Goal: Task Accomplishment & Management: Manage account settings

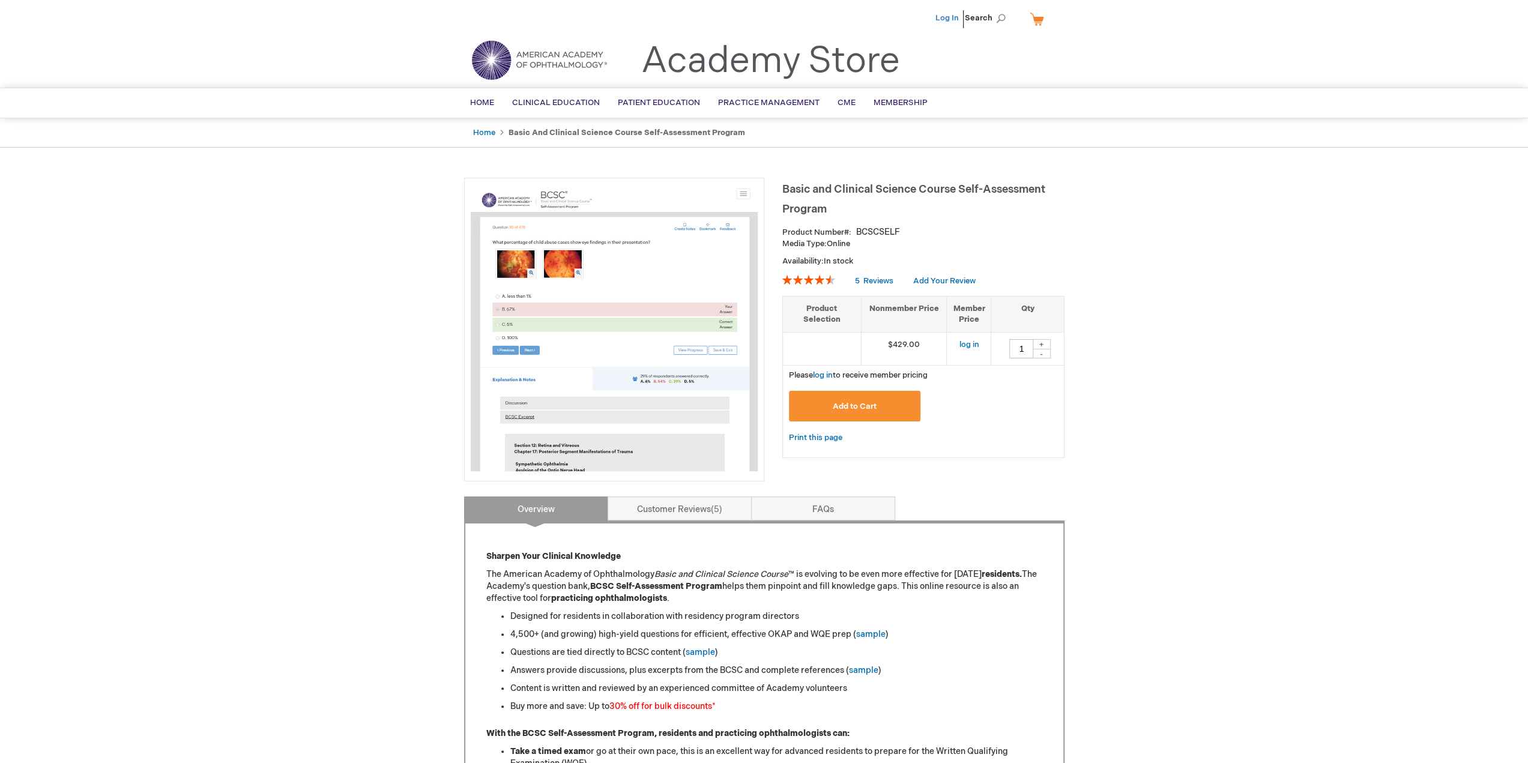
click at [946, 21] on link "Log In" at bounding box center [947, 18] width 23 height 10
click at [897, 24] on li "Adeeti Aggarwal" at bounding box center [888, 18] width 73 height 36
click at [897, 20] on span "Adeeti Aggarwal" at bounding box center [888, 18] width 67 height 10
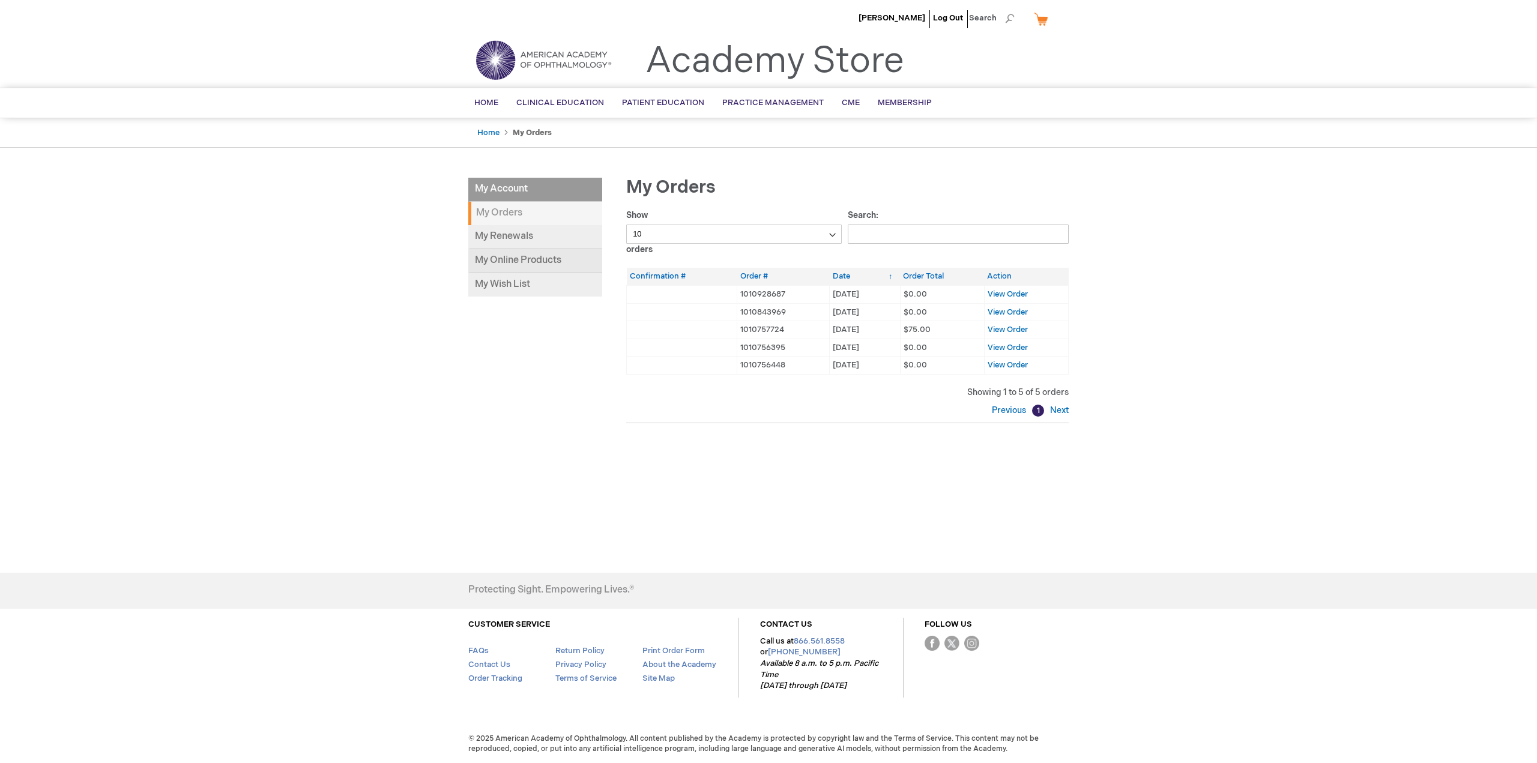
click at [531, 258] on link "My Online Products" at bounding box center [535, 261] width 134 height 24
